Goal: Task Accomplishment & Management: Use online tool/utility

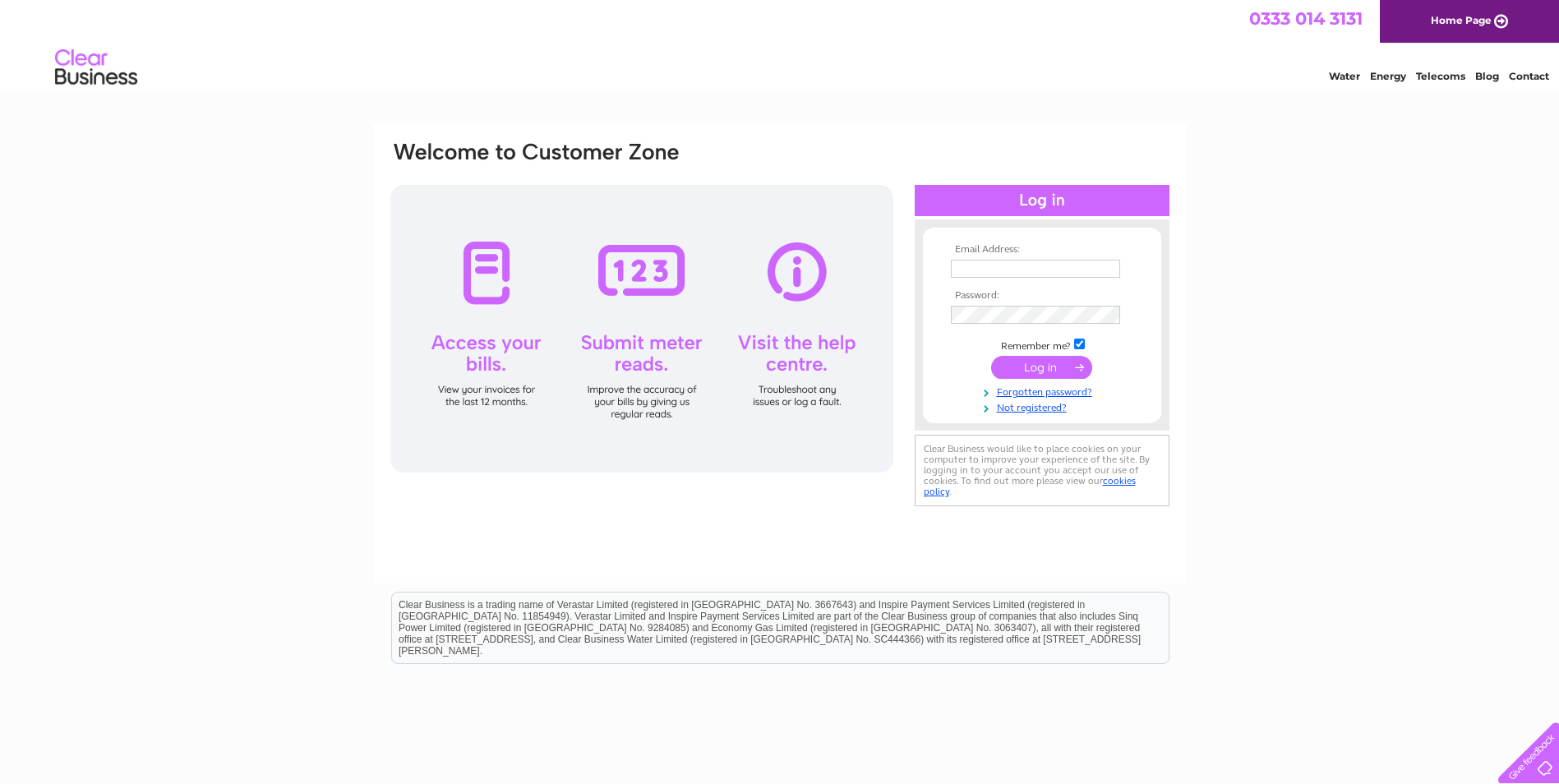
type input "lauracraddock@ashmole.co.uk"
click at [1034, 367] on input "submit" at bounding box center [1042, 367] width 101 height 23
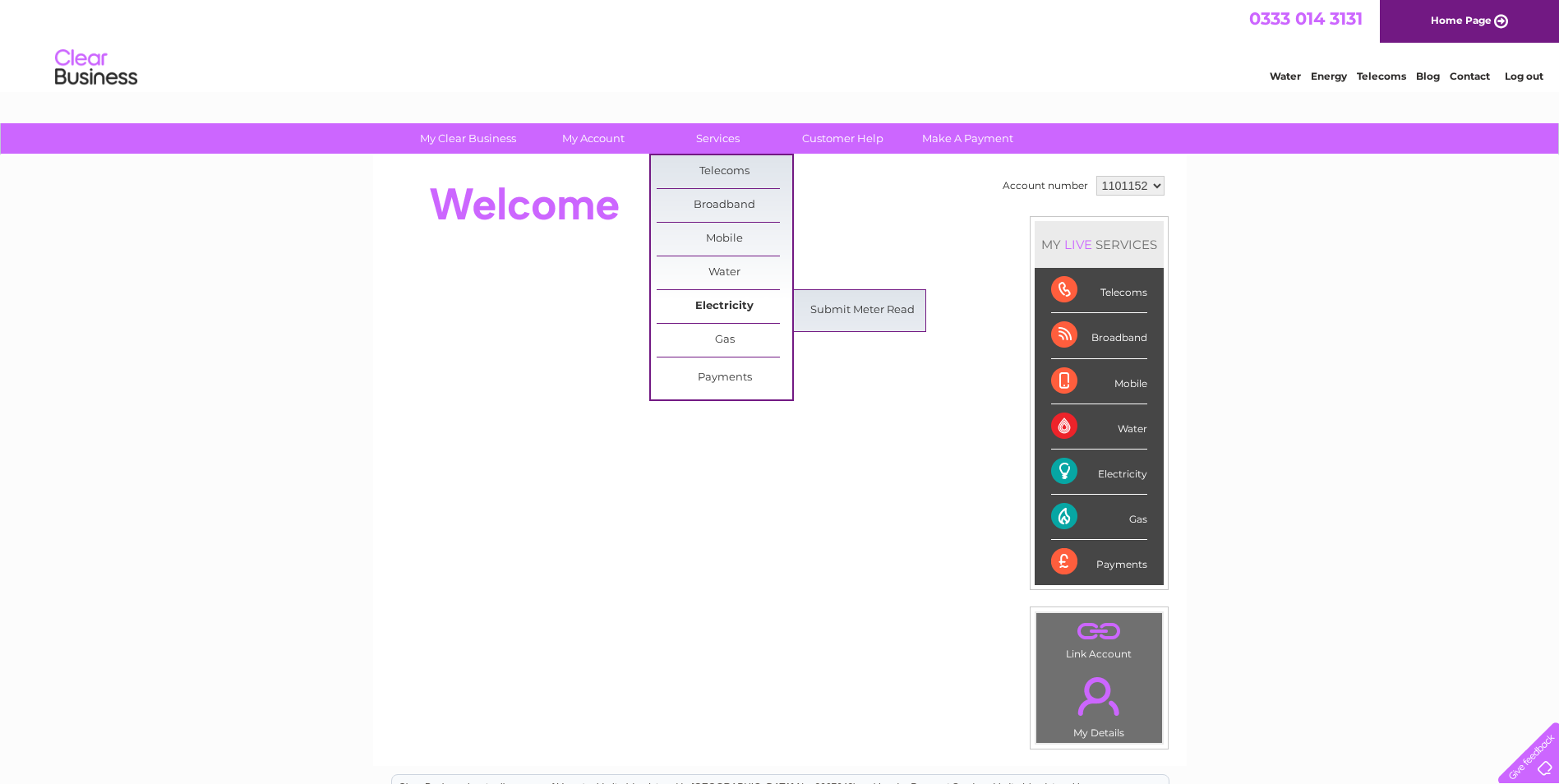
click at [721, 305] on link "Electricity" at bounding box center [724, 307] width 136 height 33
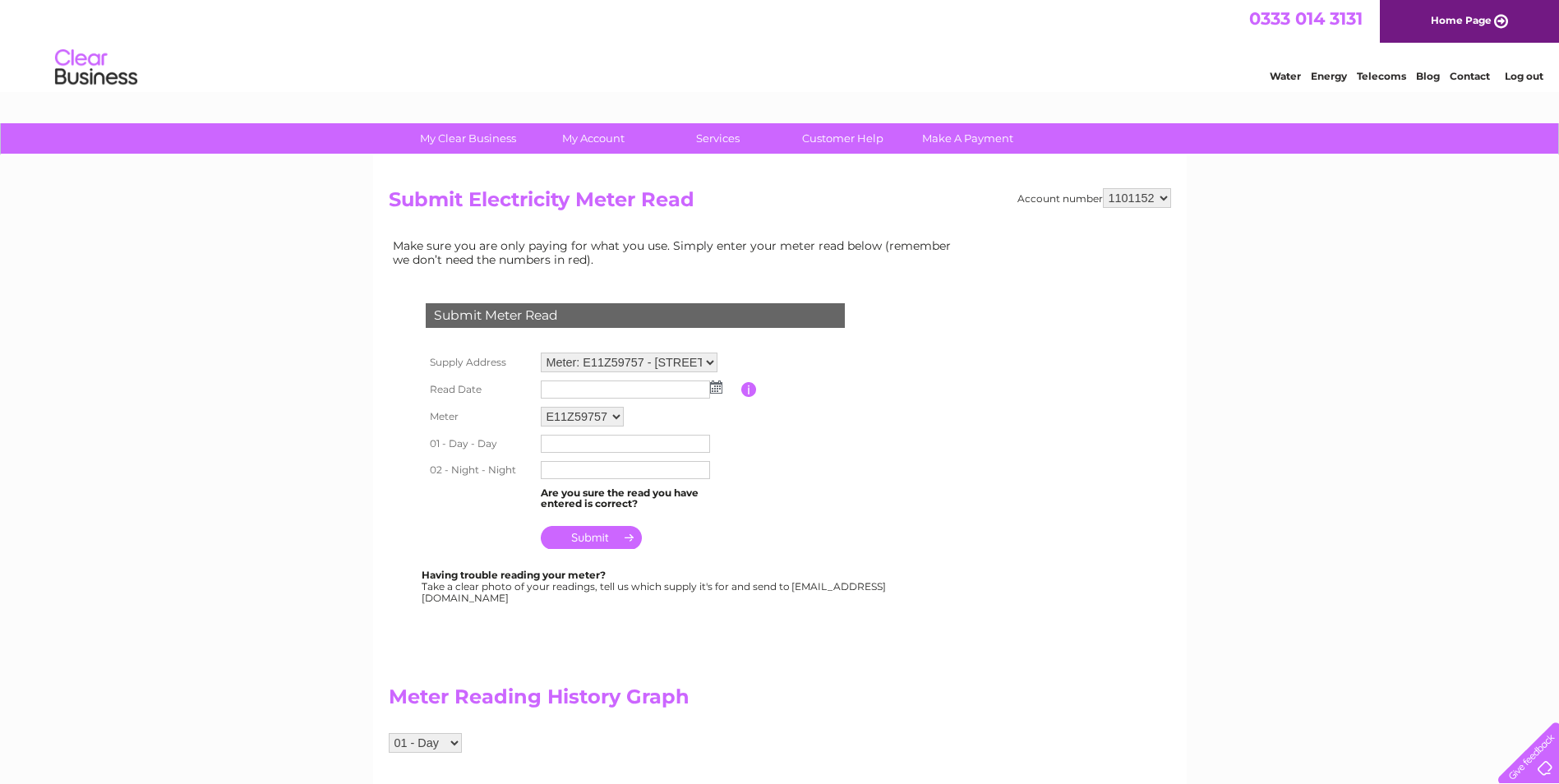
click at [583, 388] on input "text" at bounding box center [626, 390] width 169 height 18
click at [717, 384] on img at bounding box center [718, 388] width 13 height 13
click at [688, 456] on link "1" at bounding box center [684, 460] width 23 height 16
type input "2025/08/01"
click at [579, 443] on input "text" at bounding box center [627, 445] width 171 height 20
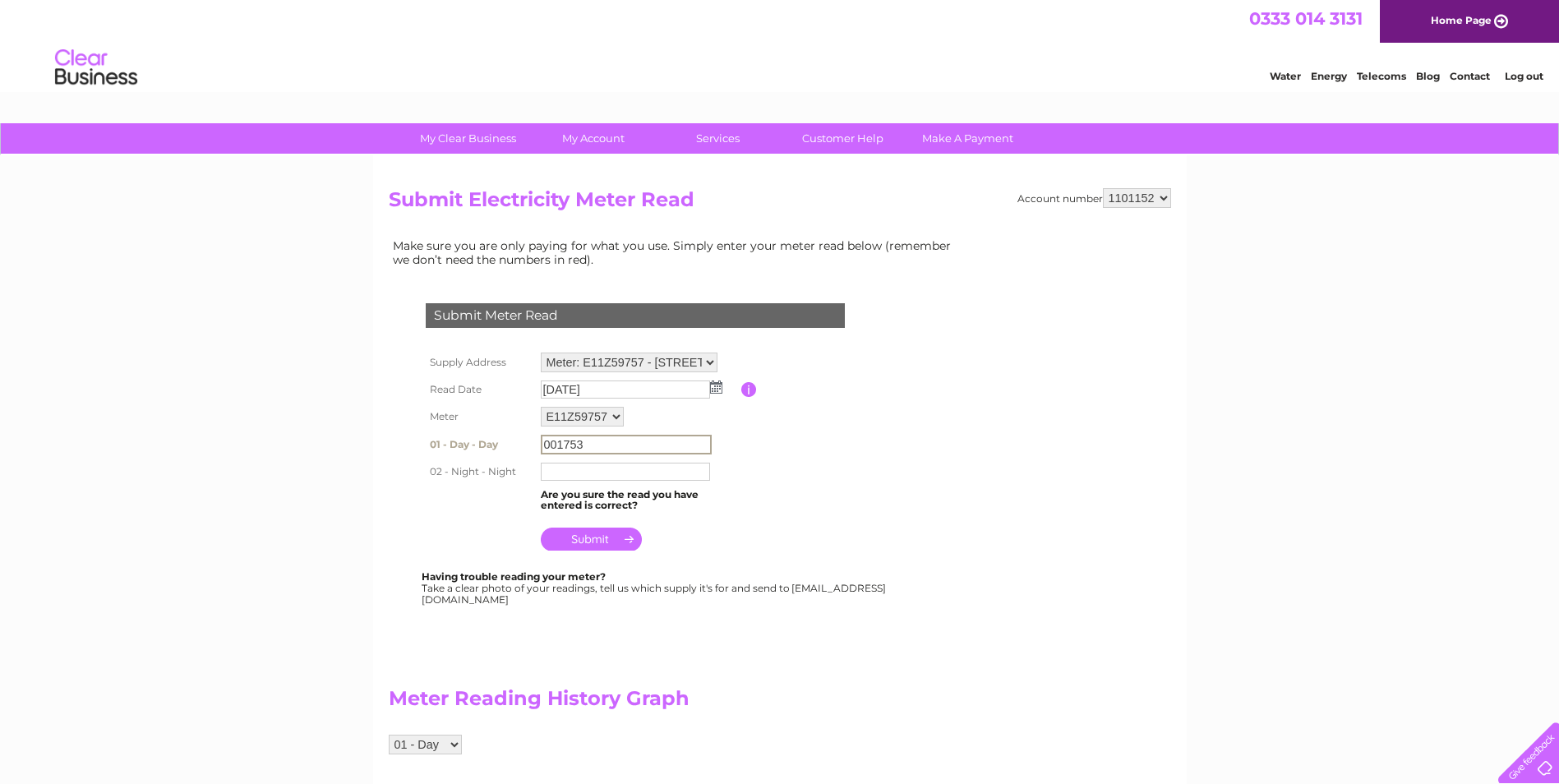
drag, startPoint x: 594, startPoint y: 447, endPoint x: 215, endPoint y: 470, distance: 379.7
click at [215, 470] on div "My Clear Business Login Details My Details My Preferences Link Account My Accou…" at bounding box center [780, 790] width 1559 height 1335
type input "175329"
drag, startPoint x: 572, startPoint y: 469, endPoint x: 559, endPoint y: 468, distance: 13.0
click at [572, 469] on input "text" at bounding box center [627, 471] width 171 height 20
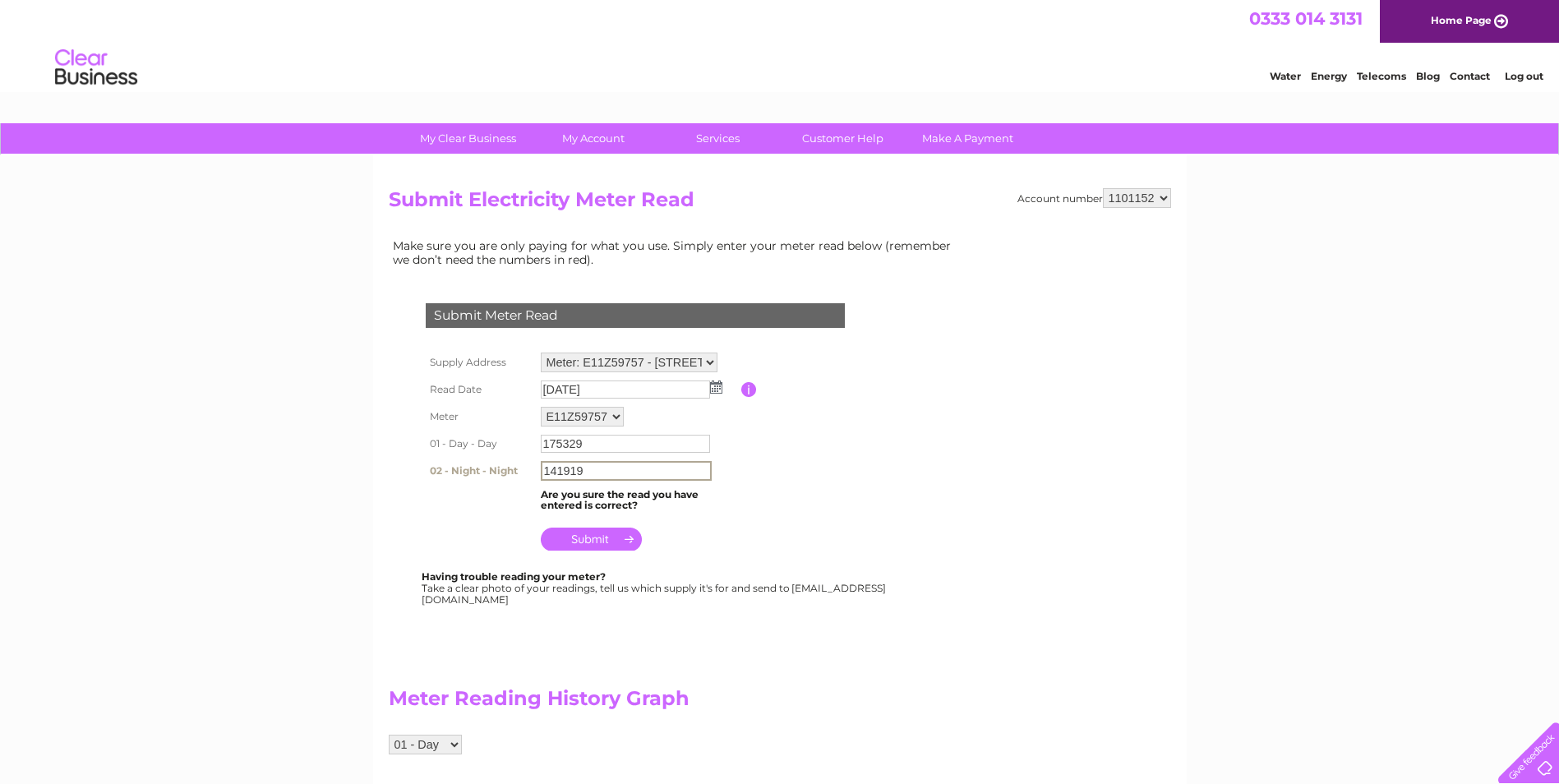
type input "141919"
click at [604, 540] on input "submit" at bounding box center [591, 539] width 101 height 23
